Goal: Task Accomplishment & Management: Manage account settings

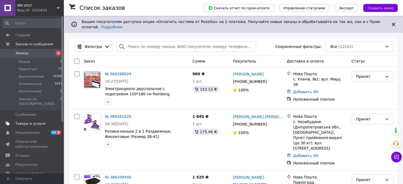
click at [37, 121] on span "Товары и услуги" at bounding box center [30, 123] width 30 height 5
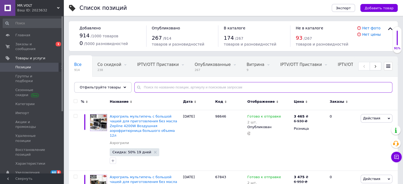
click at [180, 88] on input "text" at bounding box center [263, 87] width 258 height 11
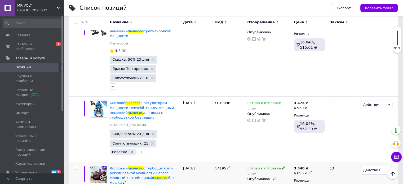
scroll to position [1954, 0]
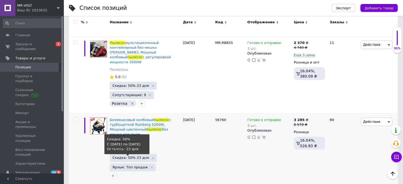
type input "пылесос"
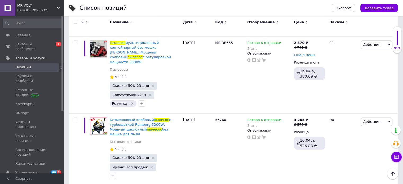
drag, startPoint x: 137, startPoint y: 34, endPoint x: 124, endPoint y: 72, distance: 40.0
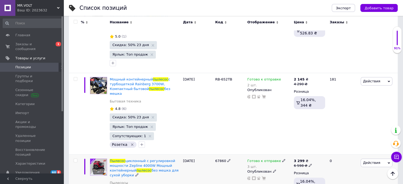
scroll to position [2241, 0]
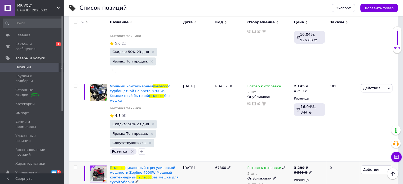
drag, startPoint x: 116, startPoint y: 62, endPoint x: 97, endPoint y: 74, distance: 23.1
drag, startPoint x: 97, startPoint y: 74, endPoint x: 90, endPoint y: 73, distance: 6.9
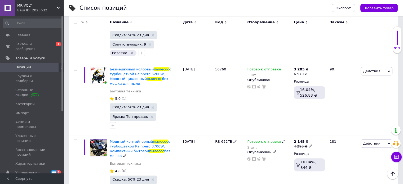
scroll to position [2156, 0]
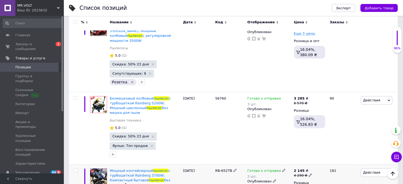
drag, startPoint x: 343, startPoint y: 97, endPoint x: 124, endPoint y: 84, distance: 219.6
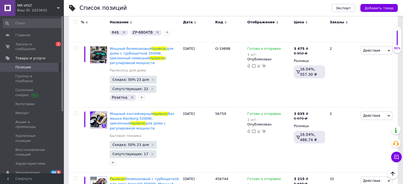
scroll to position [1680, 0]
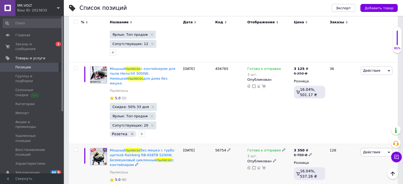
drag, startPoint x: 323, startPoint y: 88, endPoint x: 175, endPoint y: 118, distance: 150.7
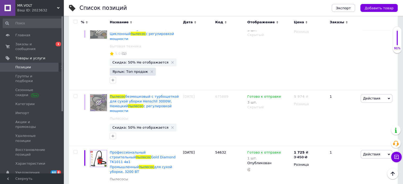
scroll to position [1309, 0]
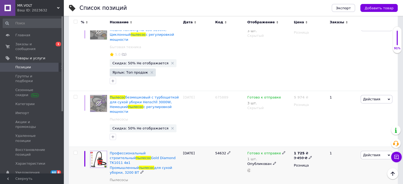
drag, startPoint x: 297, startPoint y: 78, endPoint x: 101, endPoint y: 104, distance: 197.6
drag, startPoint x: 101, startPoint y: 104, endPoint x: 183, endPoint y: 88, distance: 83.8
drag, startPoint x: 183, startPoint y: 88, endPoint x: 133, endPoint y: 65, distance: 54.7
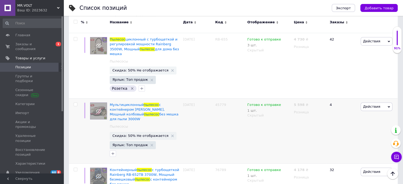
scroll to position [356, 0]
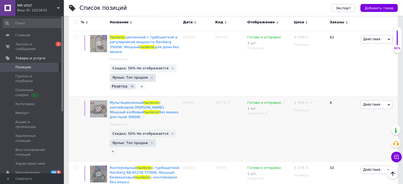
click at [262, 111] on div "Скрытый" at bounding box center [269, 113] width 44 height 5
click at [266, 111] on div "Скрытый" at bounding box center [269, 113] width 44 height 5
click at [267, 120] on li "Опубликован" at bounding box center [268, 123] width 46 height 7
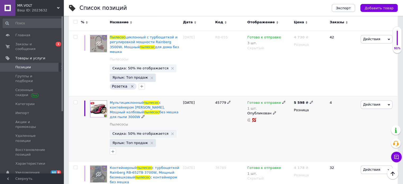
click at [137, 132] on span "Скидка: 50% Не отображается" at bounding box center [140, 133] width 56 height 3
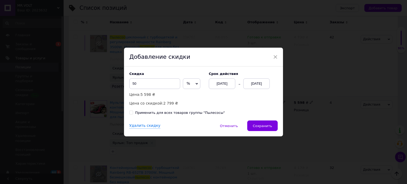
click at [255, 77] on div "Cрок действия [DATE] [DATE]" at bounding box center [240, 80] width 74 height 17
click at [254, 79] on div "Cрок действия [DATE] [DATE]" at bounding box center [240, 80] width 74 height 17
click at [260, 83] on div "[DATE]" at bounding box center [256, 83] width 26 height 11
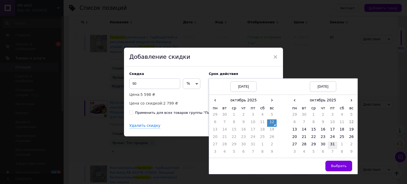
click at [333, 145] on td "31" at bounding box center [333, 145] width 10 height 7
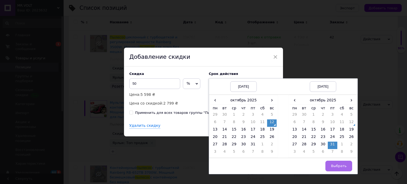
click at [343, 164] on span "Выбрать" at bounding box center [339, 166] width 16 height 4
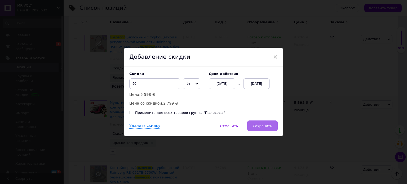
click at [258, 121] on button "Сохранить" at bounding box center [262, 125] width 30 height 11
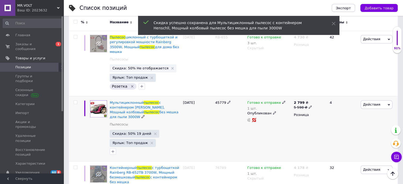
click at [308, 105] on span at bounding box center [309, 107] width 3 height 4
click at [319, 94] on input "5598" at bounding box center [334, 99] width 40 height 11
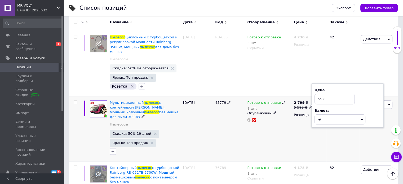
type input "5998"
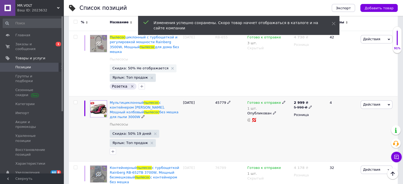
click at [308, 105] on span at bounding box center [309, 107] width 3 height 4
drag, startPoint x: 321, startPoint y: 80, endPoint x: 317, endPoint y: 82, distance: 3.6
click at [317, 94] on input "5998" at bounding box center [334, 99] width 40 height 11
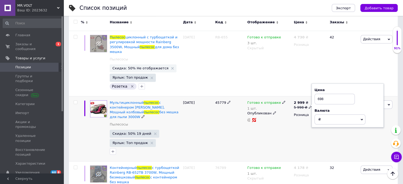
type input "6298"
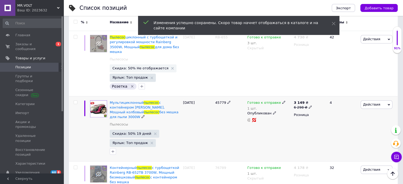
click at [308, 105] on icon at bounding box center [309, 106] width 3 height 3
drag, startPoint x: 327, startPoint y: 79, endPoint x: 322, endPoint y: 81, distance: 5.2
click at [322, 94] on input "6298" at bounding box center [334, 99] width 40 height 11
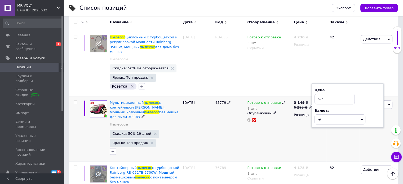
type input "6250"
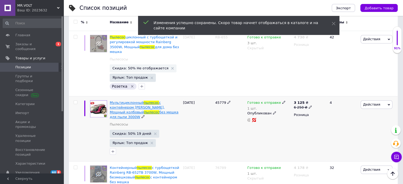
click at [159, 110] on span "пылесос" at bounding box center [151, 112] width 15 height 4
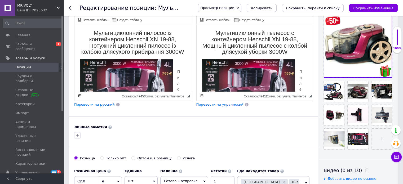
scroll to position [132, 0]
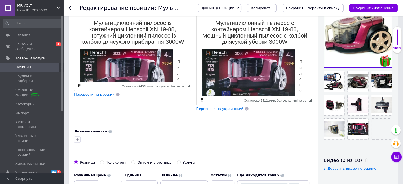
drag, startPoint x: 310, startPoint y: 84, endPoint x: 266, endPoint y: 156, distance: 84.6
click at [266, 105] on span "◢ Осталось: 47412 симв. без учета html-тегов {label} Восстановить" at bounding box center [254, 100] width 116 height 9
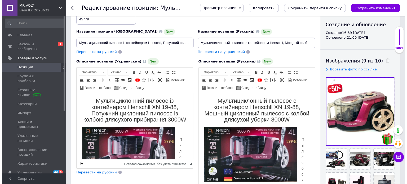
scroll to position [53, 0]
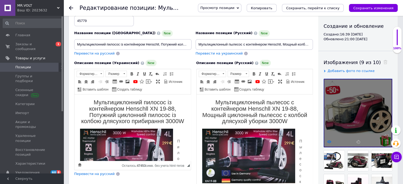
click at [329, 142] on icon at bounding box center [329, 142] width 4 height 4
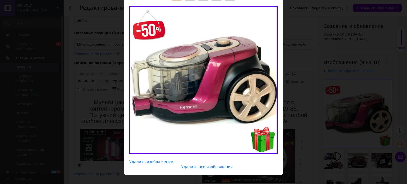
drag, startPoint x: 326, startPoint y: 29, endPoint x: 276, endPoint y: 68, distance: 63.2
click at [326, 30] on div "× Просмотр изображения ← Предыдущее Следующее → Удалить изображение Удалить все…" at bounding box center [203, 92] width 407 height 184
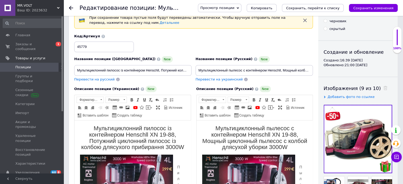
scroll to position [0, 0]
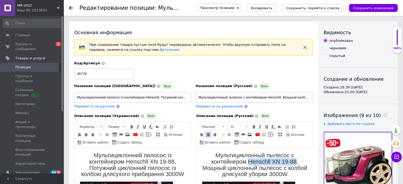
drag, startPoint x: 247, startPoint y: 162, endPoint x: 293, endPoint y: 162, distance: 46.1
click at [293, 162] on span "Мультициклонный пылесос с контейнером Henschll XN 19-88, Мощный циклонный пылес…" at bounding box center [254, 164] width 105 height 25
copy span "Henschll XN 19-88"
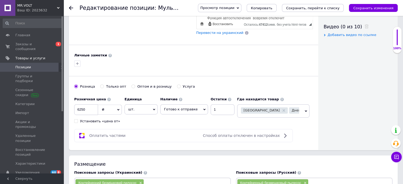
scroll to position [265, 0]
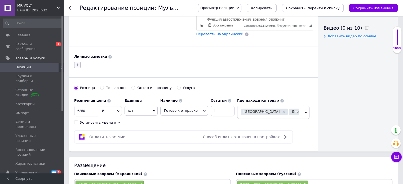
click at [79, 64] on button "button" at bounding box center [77, 65] width 6 height 6
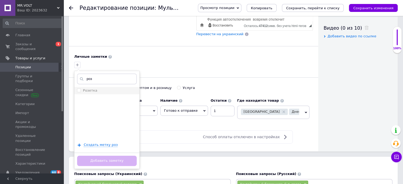
type input "роз"
click at [91, 87] on li "Розетка" at bounding box center [106, 90] width 65 height 7
checkbox input "true"
click at [98, 160] on button "Добавить заметку" at bounding box center [107, 161] width 60 height 10
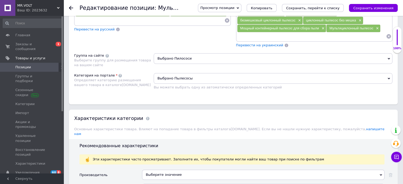
scroll to position [609, 0]
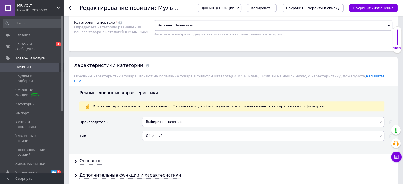
click at [153, 117] on div "Выберите значение" at bounding box center [263, 122] width 242 height 10
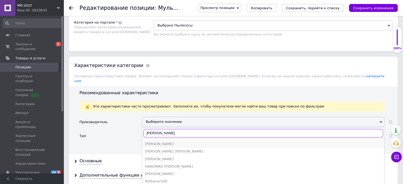
type input "[PERSON_NAME]"
click at [167, 140] on li "[PERSON_NAME]" at bounding box center [263, 143] width 242 height 7
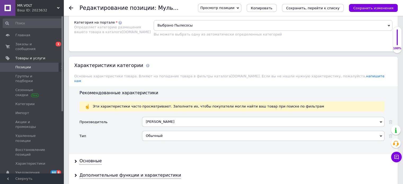
click at [380, 8] on icon "Сохранить изменения" at bounding box center [373, 8] width 40 height 4
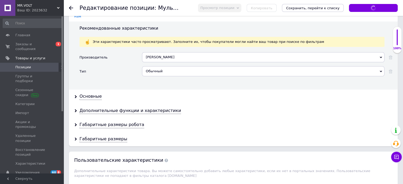
scroll to position [688, 0]
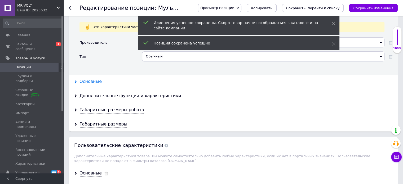
click at [94, 79] on div "Основные" at bounding box center [90, 82] width 22 height 6
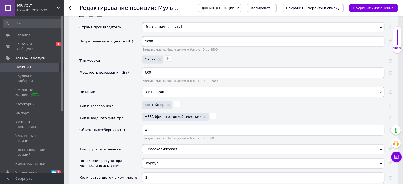
scroll to position [741, 0]
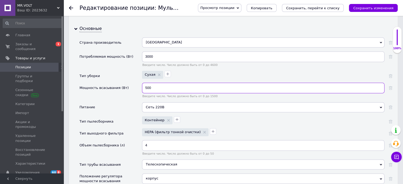
click at [161, 83] on input "500" at bounding box center [263, 88] width 242 height 11
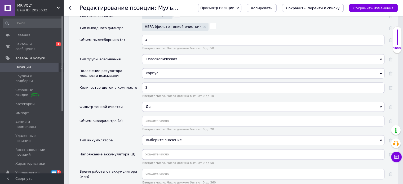
scroll to position [847, 0]
type input "950"
click at [166, 115] on input "text" at bounding box center [263, 120] width 242 height 11
drag, startPoint x: 166, startPoint y: 107, endPoint x: 156, endPoint y: 112, distance: 11.5
click at [156, 115] on input "text" at bounding box center [263, 120] width 242 height 11
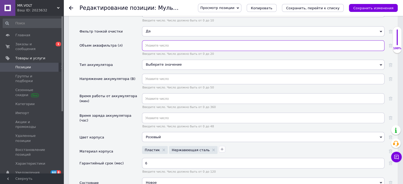
scroll to position [927, 0]
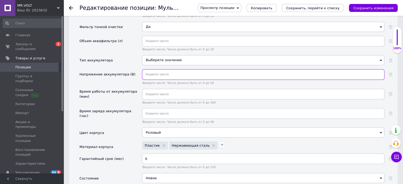
click at [163, 69] on input "text" at bounding box center [263, 74] width 242 height 11
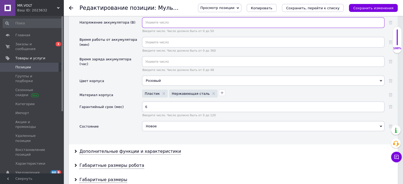
scroll to position [980, 0]
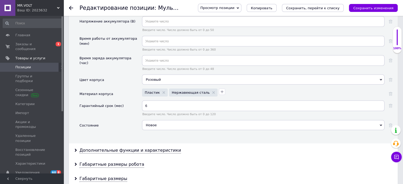
drag, startPoint x: 291, startPoint y: 11, endPoint x: 172, endPoint y: 66, distance: 130.8
drag, startPoint x: 172, startPoint y: 66, endPoint x: 166, endPoint y: 67, distance: 6.2
click at [166, 74] on div "Розовый" at bounding box center [263, 79] width 242 height 10
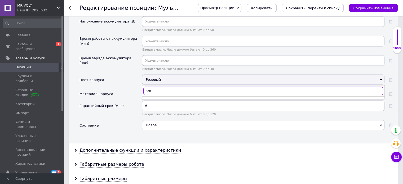
click at [164, 87] on input "vfk" at bounding box center [263, 91] width 240 height 8
click at [174, 87] on input "иал" at bounding box center [263, 91] width 240 height 8
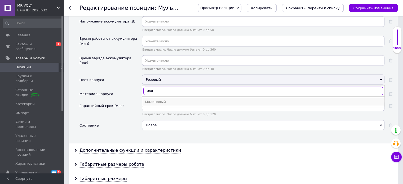
type input "мал"
click at [165, 99] on div "Малиновый" at bounding box center [263, 101] width 236 height 5
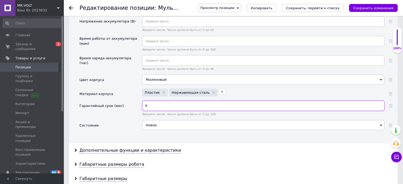
click at [152, 100] on input "6" at bounding box center [263, 105] width 242 height 11
type input "10"
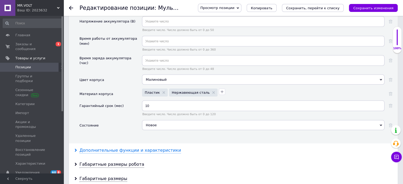
click at [115, 147] on div "Дополнительные функции и характеристики" at bounding box center [129, 150] width 101 height 6
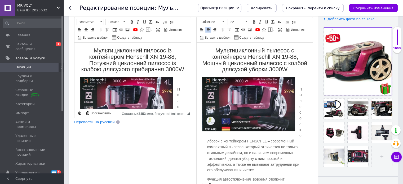
scroll to position [106, 0]
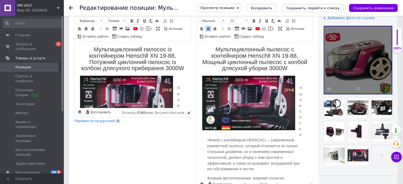
click at [386, 88] on icon at bounding box center [386, 89] width 4 height 4
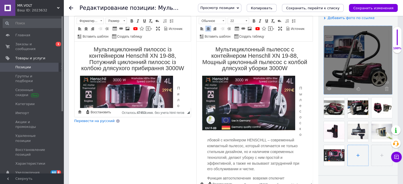
click at [353, 150] on input "file" at bounding box center [357, 155] width 21 height 21
drag, startPoint x: 364, startPoint y: 22, endPoint x: 161, endPoint y: 174, distance: 254.0
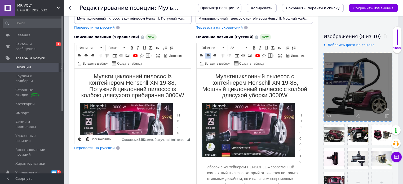
scroll to position [79, 0]
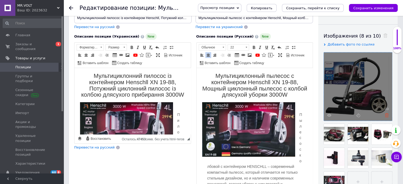
click at [385, 115] on icon at bounding box center [386, 115] width 4 height 4
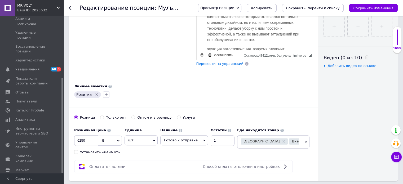
scroll to position [265, 0]
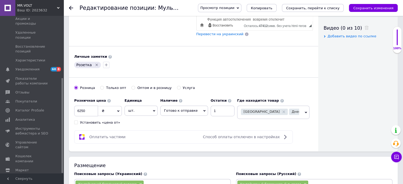
drag, startPoint x: 312, startPoint y: 43, endPoint x: 281, endPoint y: 62, distance: 36.6
drag, startPoint x: 281, startPoint y: 62, endPoint x: 383, endPoint y: 9, distance: 114.9
click at [384, 8] on icon "Сохранить изменения" at bounding box center [373, 8] width 40 height 4
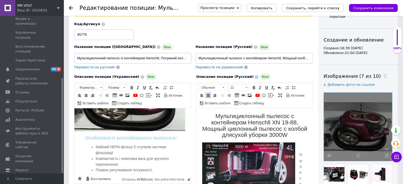
scroll to position [212, 0]
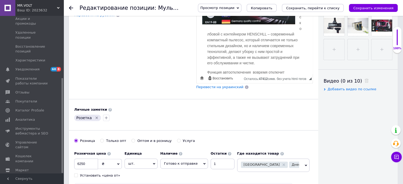
click at [177, 161] on span "Готово к отправке" at bounding box center [181, 163] width 34 height 4
drag, startPoint x: 181, startPoint y: 180, endPoint x: 225, endPoint y: 146, distance: 55.0
click at [181, 180] on li "Нет в наличии" at bounding box center [183, 181] width 47 height 7
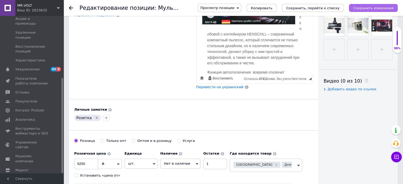
click at [370, 8] on icon "Сохранить изменения" at bounding box center [373, 8] width 40 height 4
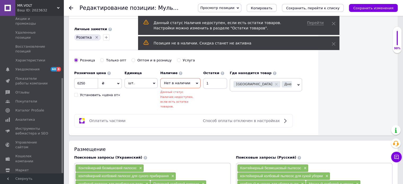
scroll to position [296, 0]
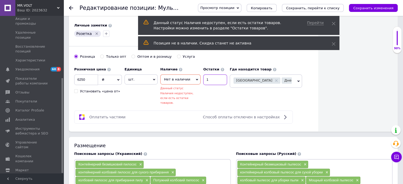
click at [205, 82] on input "1" at bounding box center [215, 79] width 24 height 11
click at [376, 10] on icon "Сохранить изменения" at bounding box center [373, 8] width 40 height 4
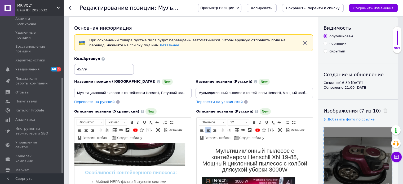
scroll to position [0, 0]
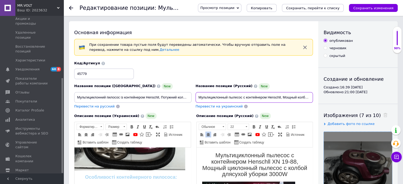
drag, startPoint x: 201, startPoint y: 96, endPoint x: 243, endPoint y: 94, distance: 41.1
click at [243, 94] on input "Мультициклонный пылесос с контейнером Henschll, Мощный колбовый пылесос без меш…" at bounding box center [253, 97] width 117 height 11
